Goal: Transaction & Acquisition: Purchase product/service

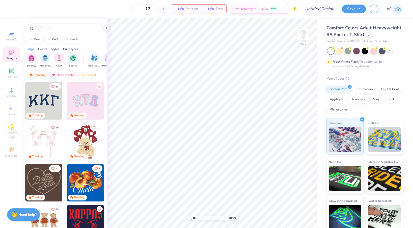
click at [356, 51] on icon at bounding box center [390, 50] width 4 height 4
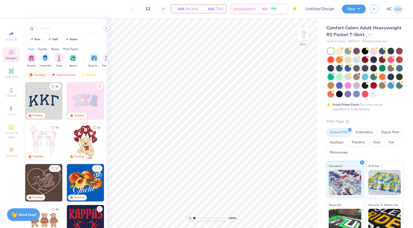
click at [332, 50] on div at bounding box center [330, 51] width 7 height 7
click at [309, 36] on img at bounding box center [303, 34] width 20 height 20
click at [305, 36] on img at bounding box center [303, 34] width 20 height 20
click at [12, 98] on div "Upload" at bounding box center [12, 92] width 18 height 15
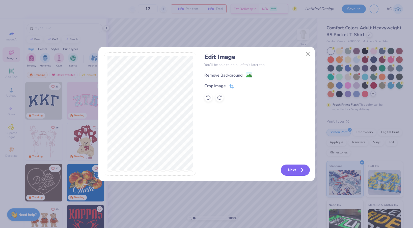
click at [300, 172] on icon "button" at bounding box center [301, 170] width 6 height 6
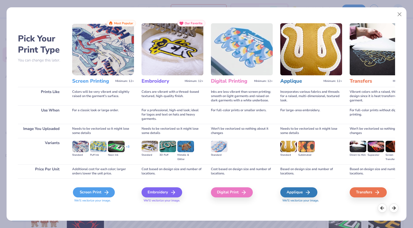
click at [106, 193] on icon at bounding box center [106, 192] width 6 height 6
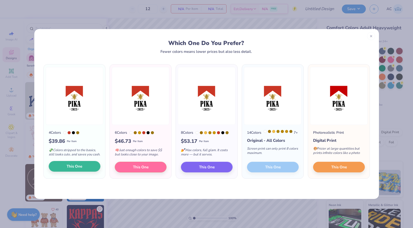
click at [74, 169] on span "This One" at bounding box center [75, 166] width 16 height 6
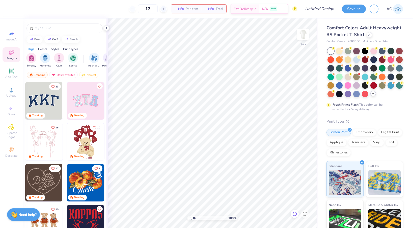
click at [294, 215] on icon at bounding box center [294, 213] width 5 height 5
click at [356, 35] on div at bounding box center [370, 35] width 6 height 6
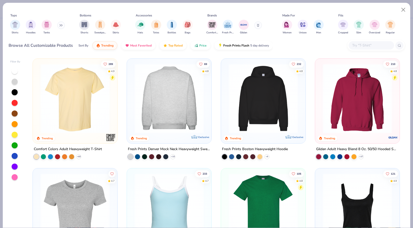
scroll to position [0, 0]
click at [356, 47] on input "text" at bounding box center [371, 45] width 39 height 6
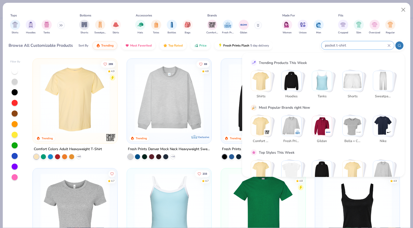
type input "pocket t-shirt"
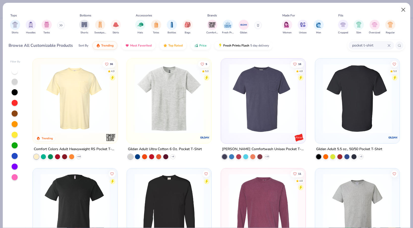
click at [356, 8] on button "Close" at bounding box center [404, 10] width 10 height 10
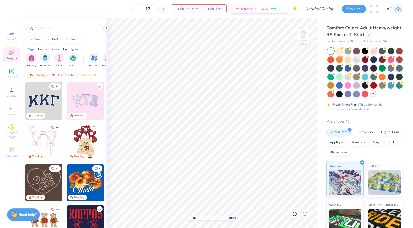
click at [356, 35] on icon at bounding box center [369, 34] width 3 height 3
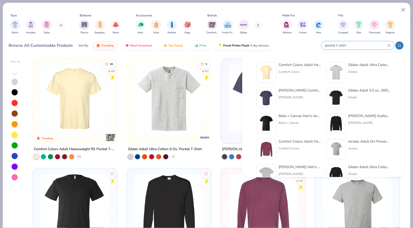
drag, startPoint x: 376, startPoint y: 46, endPoint x: 329, endPoint y: 45, distance: 47.2
click at [329, 45] on input "pocket t-shirt" at bounding box center [355, 45] width 63 height 6
type input "p"
type input "white t-shirt"
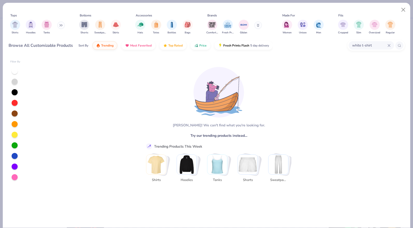
click at [352, 45] on input "white t-shirt" at bounding box center [370, 45] width 36 height 6
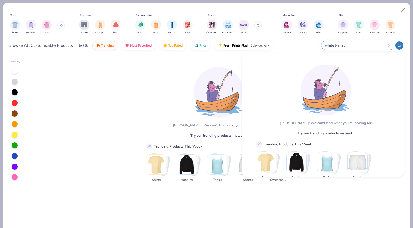
drag, startPoint x: 351, startPoint y: 45, endPoint x: 317, endPoint y: 45, distance: 34.6
click at [317, 45] on div "Browse All Customizable Products Sort By Trending Most Favorited Top Rated Pric…" at bounding box center [207, 45] width 396 height 14
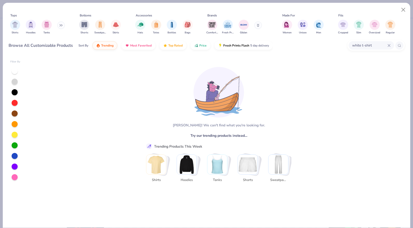
click at [356, 45] on icon at bounding box center [389, 45] width 2 height 2
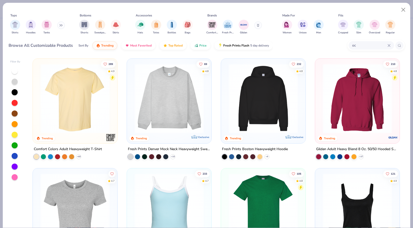
type input "o"
type input "comfort colors"
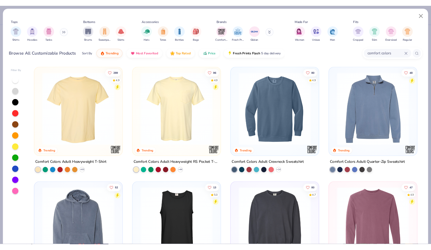
scroll to position [3, 0]
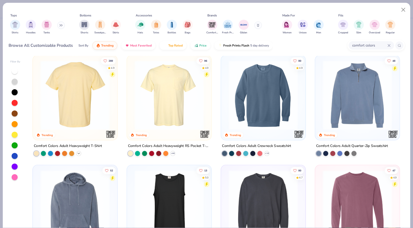
click at [79, 151] on icon at bounding box center [79, 153] width 4 height 4
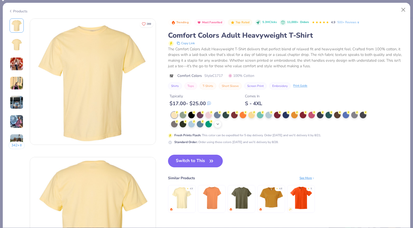
click at [219, 122] on icon at bounding box center [218, 124] width 4 height 4
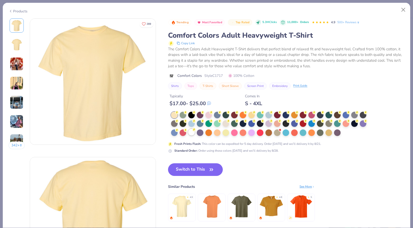
click at [188, 134] on div at bounding box center [191, 132] width 7 height 7
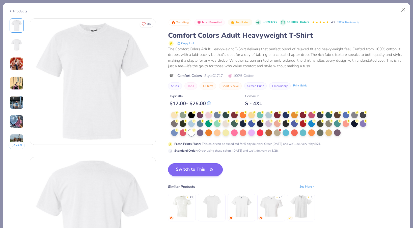
click at [198, 171] on button "Switch to This" at bounding box center [195, 169] width 55 height 13
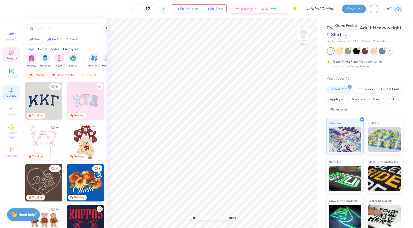
click at [12, 87] on icon at bounding box center [11, 90] width 6 height 6
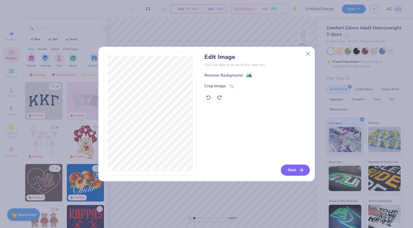
click at [292, 168] on button "Next" at bounding box center [295, 169] width 29 height 11
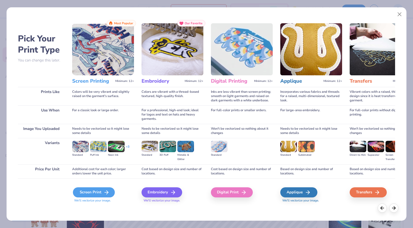
click at [105, 190] on icon at bounding box center [106, 192] width 6 height 6
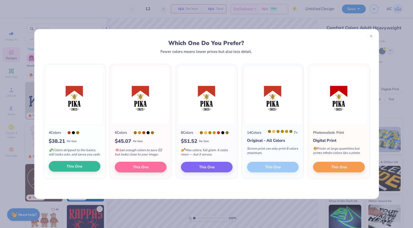
click at [90, 170] on button "This One" at bounding box center [75, 166] width 52 height 11
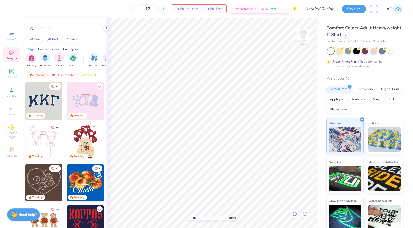
click at [293, 213] on icon at bounding box center [294, 213] width 5 height 5
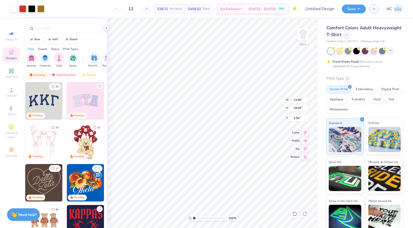
type input "6.09"
type input "7.88"
type input "2.68"
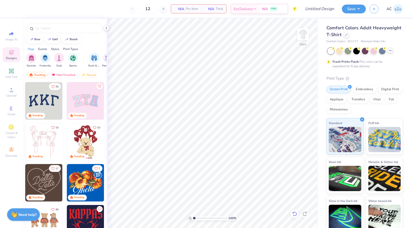
click at [294, 215] on icon at bounding box center [294, 213] width 5 height 5
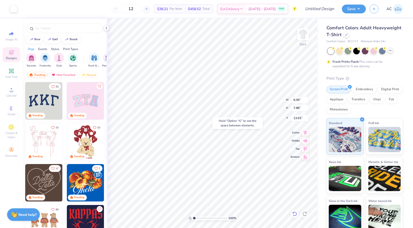
type input "13.03"
type input "3.17"
type input "4.53"
type input "5.02"
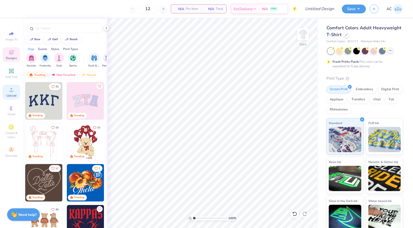
click at [15, 91] on div "Upload" at bounding box center [12, 92] width 18 height 15
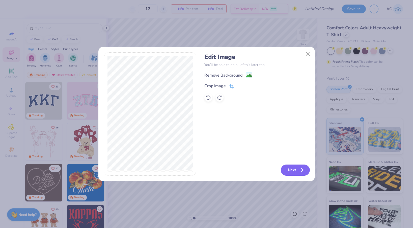
click at [290, 168] on button "Next" at bounding box center [295, 169] width 29 height 11
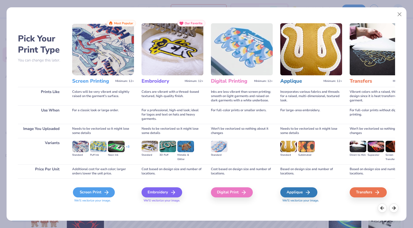
click at [90, 191] on div "Screen Print" at bounding box center [94, 192] width 42 height 10
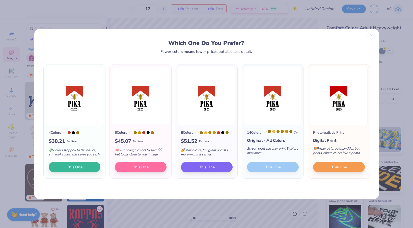
click at [356, 36] on icon at bounding box center [371, 36] width 4 height 4
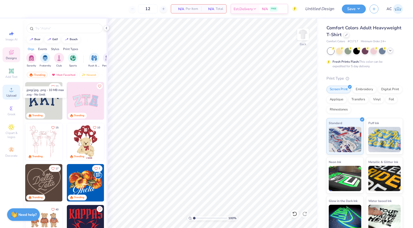
click at [14, 89] on icon at bounding box center [11, 90] width 6 height 6
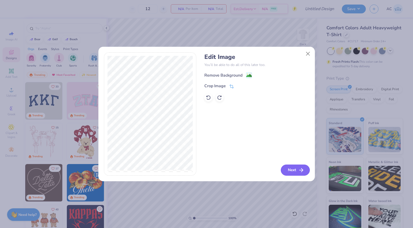
click at [300, 171] on icon "button" at bounding box center [301, 170] width 6 height 6
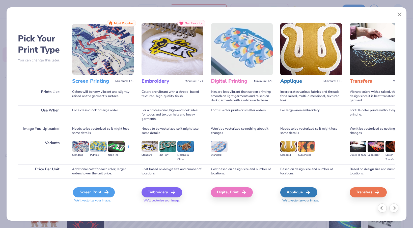
click at [97, 189] on div "Screen Print" at bounding box center [94, 192] width 42 height 10
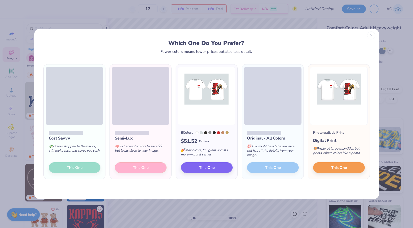
click at [356, 36] on div at bounding box center [371, 35] width 8 height 8
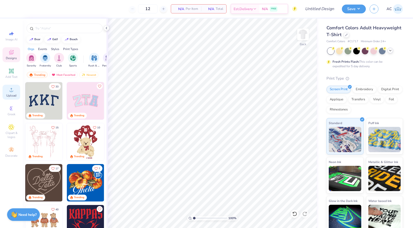
click at [10, 90] on icon at bounding box center [11, 90] width 6 height 6
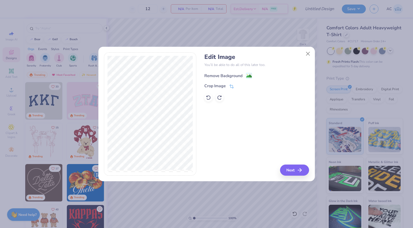
click at [248, 74] on image at bounding box center [249, 76] width 6 height 6
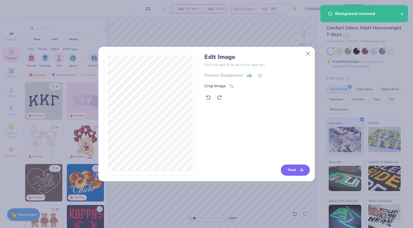
click at [289, 172] on button "Next" at bounding box center [295, 169] width 29 height 11
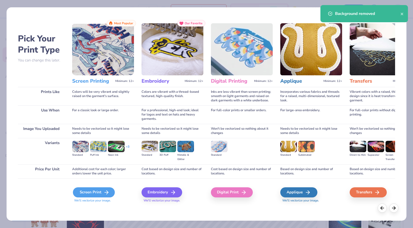
click at [104, 189] on div "Screen Print" at bounding box center [94, 192] width 42 height 10
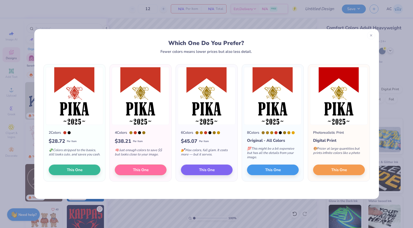
click at [356, 37] on div at bounding box center [371, 35] width 8 height 8
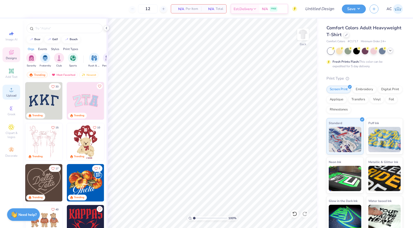
click at [15, 92] on div "Upload" at bounding box center [12, 92] width 18 height 15
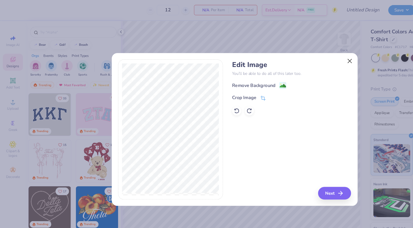
click at [309, 52] on button "Close" at bounding box center [308, 54] width 10 height 10
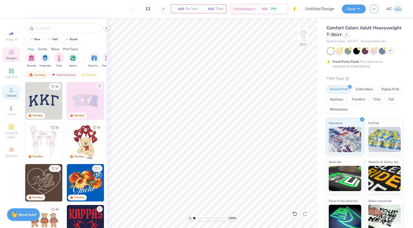
click at [7, 94] on span "Upload" at bounding box center [11, 95] width 10 height 4
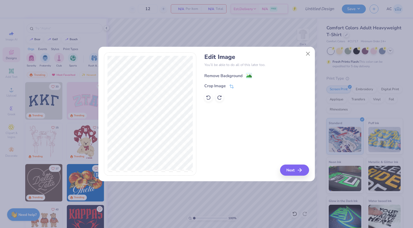
click at [245, 77] on div "Remove Background" at bounding box center [228, 75] width 48 height 6
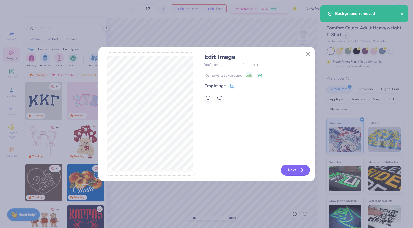
click at [293, 170] on button "Next" at bounding box center [295, 169] width 29 height 11
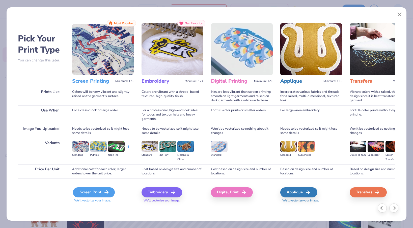
click at [103, 191] on icon at bounding box center [106, 192] width 6 height 6
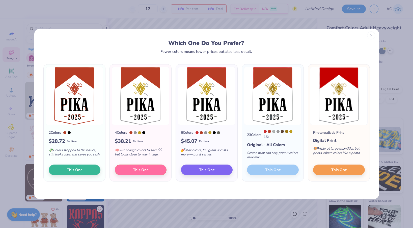
click at [356, 36] on div at bounding box center [371, 35] width 8 height 8
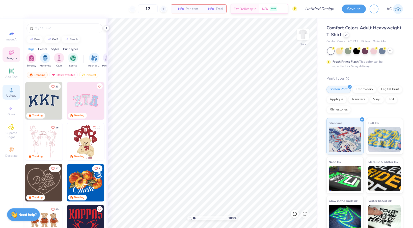
click at [9, 93] on span "Upload" at bounding box center [11, 95] width 10 height 4
click at [10, 88] on icon at bounding box center [11, 90] width 6 height 6
click at [12, 127] on icon at bounding box center [11, 127] width 3 height 3
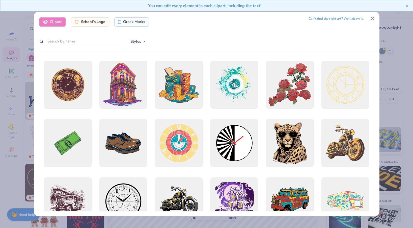
click at [156, 25] on div "Clipart School's Logo Greek Marks Can’t find the right art? We’ll draw it." at bounding box center [206, 21] width 334 height 9
click at [356, 18] on button "Close" at bounding box center [373, 19] width 10 height 10
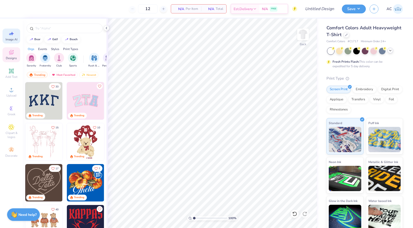
click at [11, 36] on icon at bounding box center [11, 34] width 6 height 6
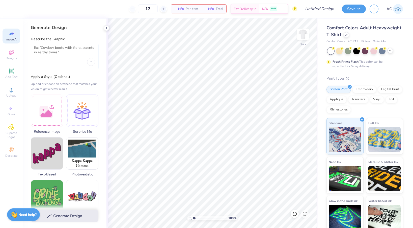
click at [49, 51] on textarea at bounding box center [64, 51] width 61 height 13
click at [53, 108] on div at bounding box center [47, 110] width 32 height 32
click at [53, 109] on img at bounding box center [47, 110] width 32 height 32
click at [52, 113] on img at bounding box center [47, 110] width 32 height 32
click at [70, 215] on div "Generate Design" at bounding box center [65, 215] width 84 height 24
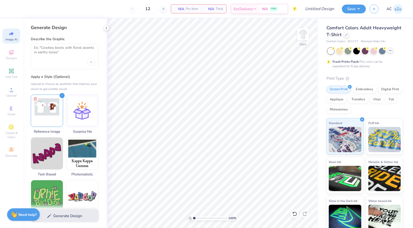
click at [57, 217] on div "Generate Design" at bounding box center [65, 215] width 84 height 24
click at [52, 114] on img at bounding box center [47, 110] width 32 height 32
click at [52, 111] on img at bounding box center [47, 110] width 32 height 32
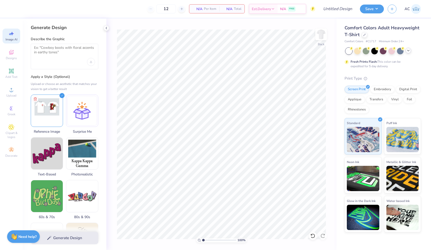
click at [72, 227] on div "Generate Design" at bounding box center [65, 237] width 84 height 24
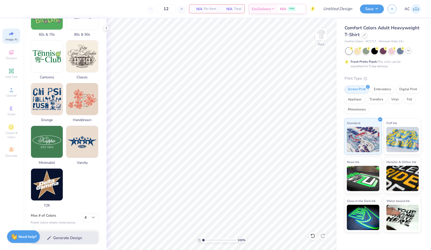
scroll to position [185, 0]
click at [73, 227] on div "Generate Design" at bounding box center [65, 237] width 84 height 24
click at [72, 227] on div "Generate Design" at bounding box center [65, 237] width 84 height 24
select select "6"
click at [77, 227] on div "Generate Design" at bounding box center [65, 237] width 84 height 24
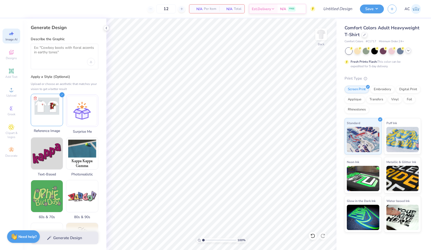
scroll to position [0, 0]
click at [59, 113] on img at bounding box center [47, 110] width 32 height 32
click at [54, 112] on img at bounding box center [47, 110] width 32 height 32
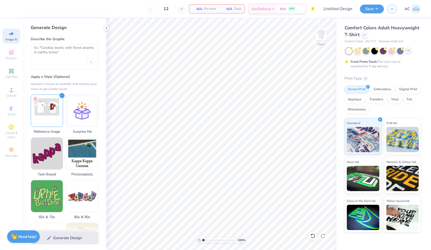
click at [80, 85] on div "Upload or choose an aesthetic that matches your vision to get a better result" at bounding box center [65, 86] width 68 height 10
click at [73, 114] on div at bounding box center [82, 110] width 32 height 32
click at [45, 114] on img at bounding box center [47, 110] width 32 height 32
click at [68, 62] on div at bounding box center [65, 56] width 68 height 25
click at [58, 53] on textarea at bounding box center [64, 51] width 61 height 13
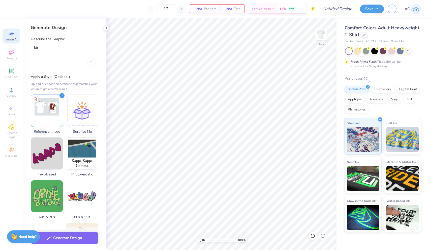
type textarea "k"
click at [92, 63] on div "Upload image" at bounding box center [91, 62] width 8 height 8
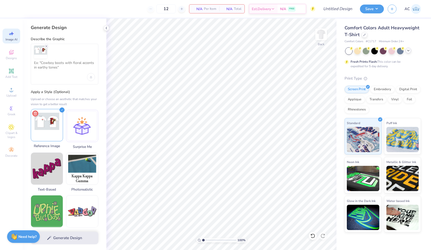
click at [35, 113] on icon at bounding box center [35, 113] width 6 height 6
click at [70, 70] on textarea at bounding box center [64, 67] width 61 height 13
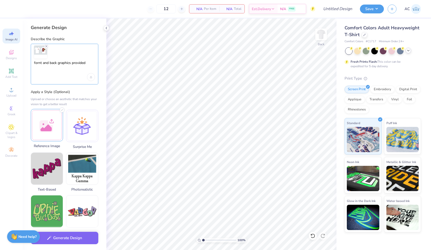
click at [41, 62] on textarea "fornt and back graphics provided" at bounding box center [64, 67] width 61 height 13
type textarea "front and back graphics provided"
click at [93, 76] on div "Upload image" at bounding box center [91, 77] width 8 height 8
click at [90, 79] on div "Upload image" at bounding box center [91, 77] width 8 height 8
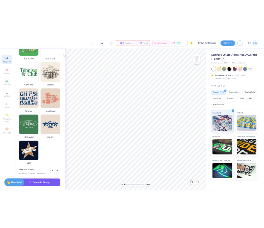
scroll to position [200, 0]
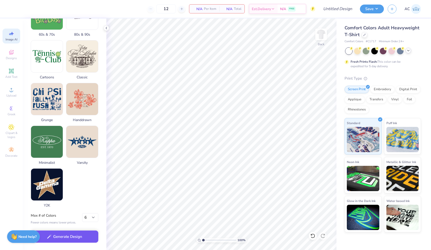
click at [85, 227] on button "Generate Design" at bounding box center [65, 236] width 68 height 12
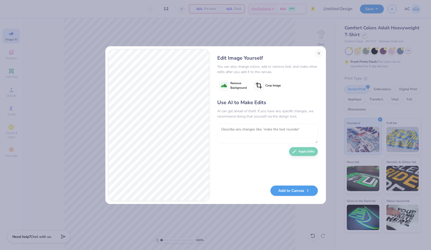
click at [252, 125] on textarea at bounding box center [267, 133] width 101 height 20
type textarea "m"
click at [320, 55] on button "Close" at bounding box center [319, 53] width 8 height 8
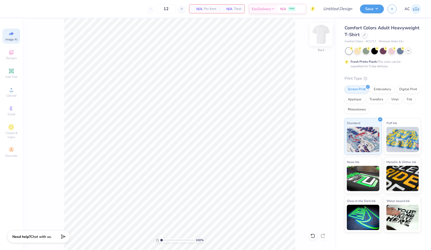
click at [324, 30] on img at bounding box center [321, 34] width 20 height 20
click at [10, 91] on icon at bounding box center [12, 90] width 4 height 4
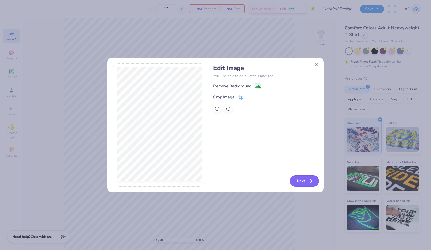
click at [302, 183] on button "Next" at bounding box center [304, 180] width 29 height 11
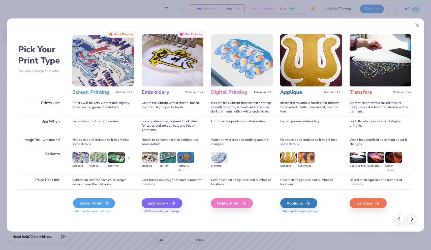
click at [103, 203] on div "Screen Print" at bounding box center [94, 203] width 42 height 10
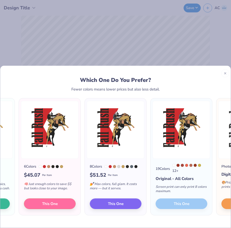
scroll to position [0, -7]
click at [58, 206] on span "This One" at bounding box center [50, 203] width 16 height 6
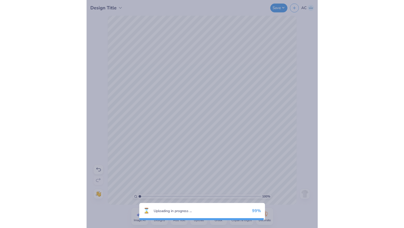
scroll to position [0, 0]
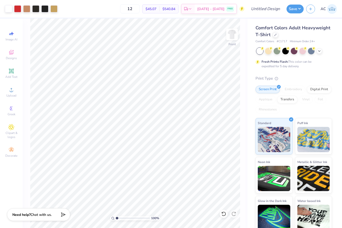
click at [156, 8] on span "$45.07" at bounding box center [151, 8] width 11 height 5
click at [231, 34] on img at bounding box center [232, 34] width 20 height 20
click at [140, 8] on input "12" at bounding box center [130, 8] width 20 height 9
type input "1"
click at [140, 9] on input "25" at bounding box center [130, 8] width 20 height 9
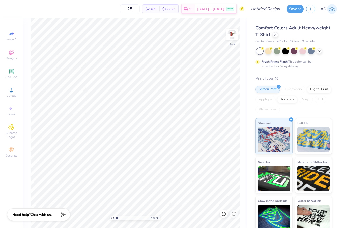
type input "2"
click at [140, 10] on input "12" at bounding box center [130, 8] width 20 height 9
type input "1"
type input "30"
click at [230, 33] on img at bounding box center [232, 34] width 20 height 20
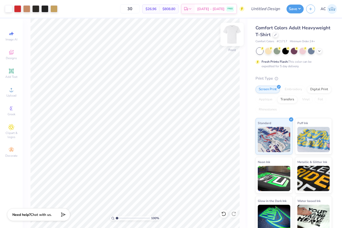
click at [231, 35] on img at bounding box center [232, 34] width 20 height 20
click at [11, 93] on div "Upload" at bounding box center [12, 92] width 18 height 15
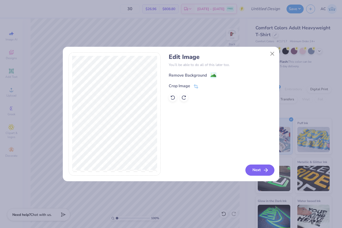
click at [231, 172] on button "Next" at bounding box center [259, 169] width 29 height 11
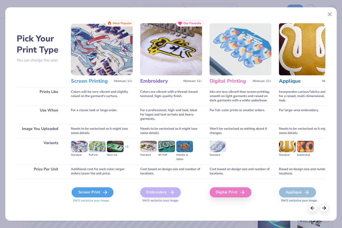
click at [99, 190] on div "Screen Print" at bounding box center [93, 192] width 42 height 10
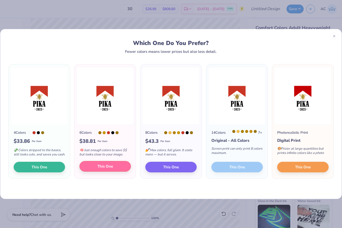
click at [112, 169] on span "This One" at bounding box center [105, 166] width 16 height 6
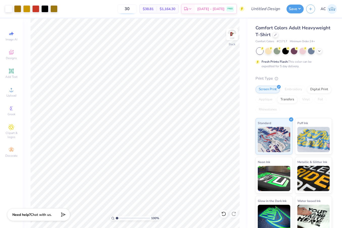
click at [137, 9] on input "30" at bounding box center [127, 8] width 20 height 9
type input "3.82"
type input "5.47"
type input "4.29"
click at [231, 35] on img at bounding box center [232, 34] width 20 height 20
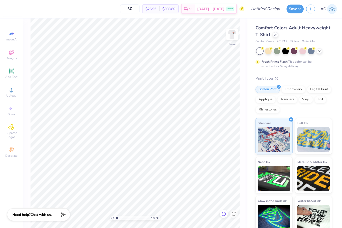
click at [223, 215] on icon at bounding box center [224, 213] width 4 height 5
click at [231, 34] on img at bounding box center [232, 34] width 20 height 20
click at [231, 34] on img at bounding box center [232, 34] width 10 height 10
click at [231, 34] on img at bounding box center [232, 34] width 20 height 20
click at [231, 34] on img at bounding box center [232, 34] width 10 height 10
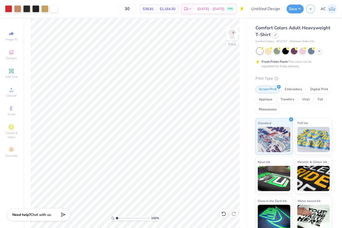
click at [231, 34] on img at bounding box center [232, 34] width 10 height 10
click at [231, 34] on img at bounding box center [232, 34] width 20 height 20
click at [231, 34] on img at bounding box center [232, 34] width 10 height 10
click at [137, 9] on input "30" at bounding box center [127, 8] width 20 height 9
type input "35"
